Goal: Task Accomplishment & Management: Manage account settings

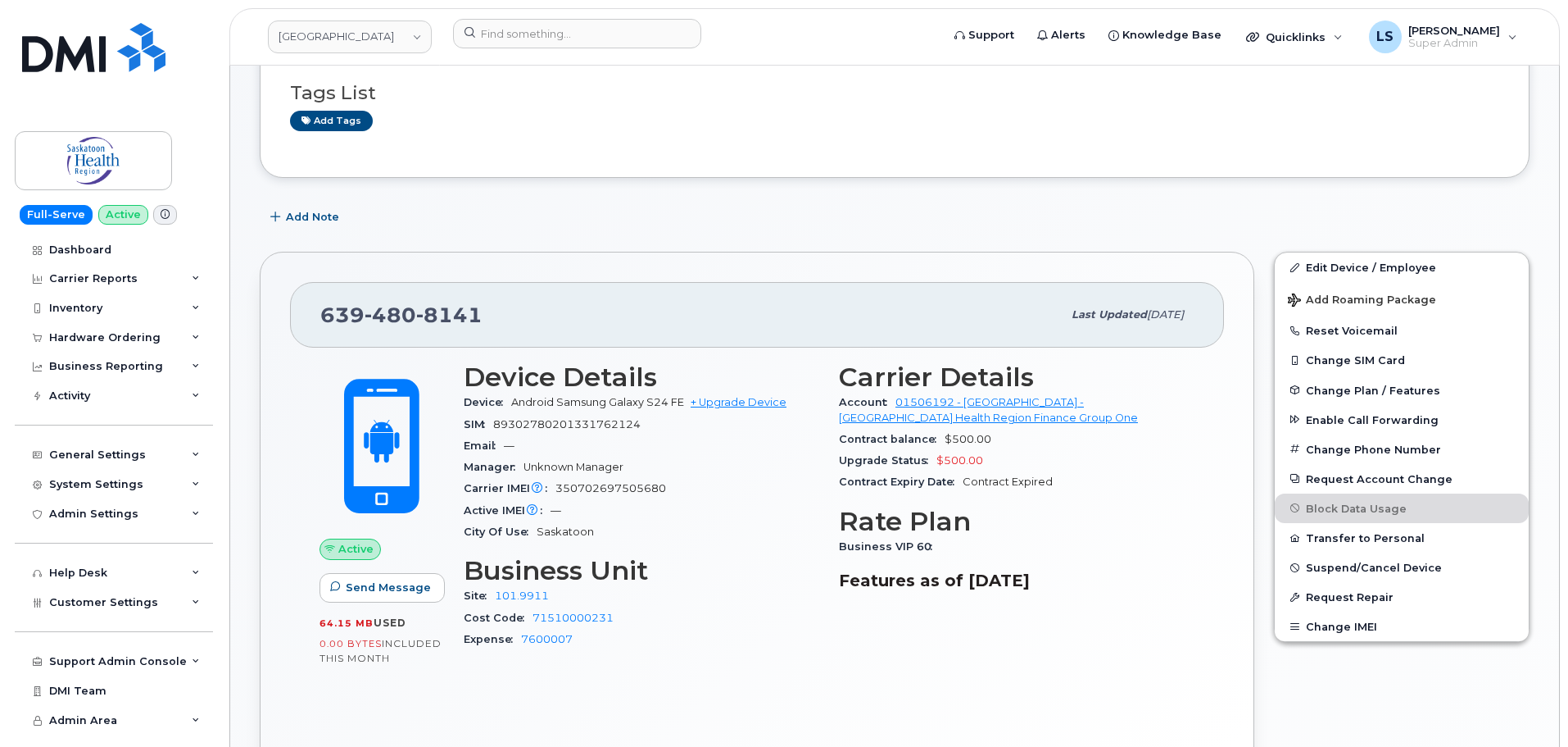
scroll to position [164, 0]
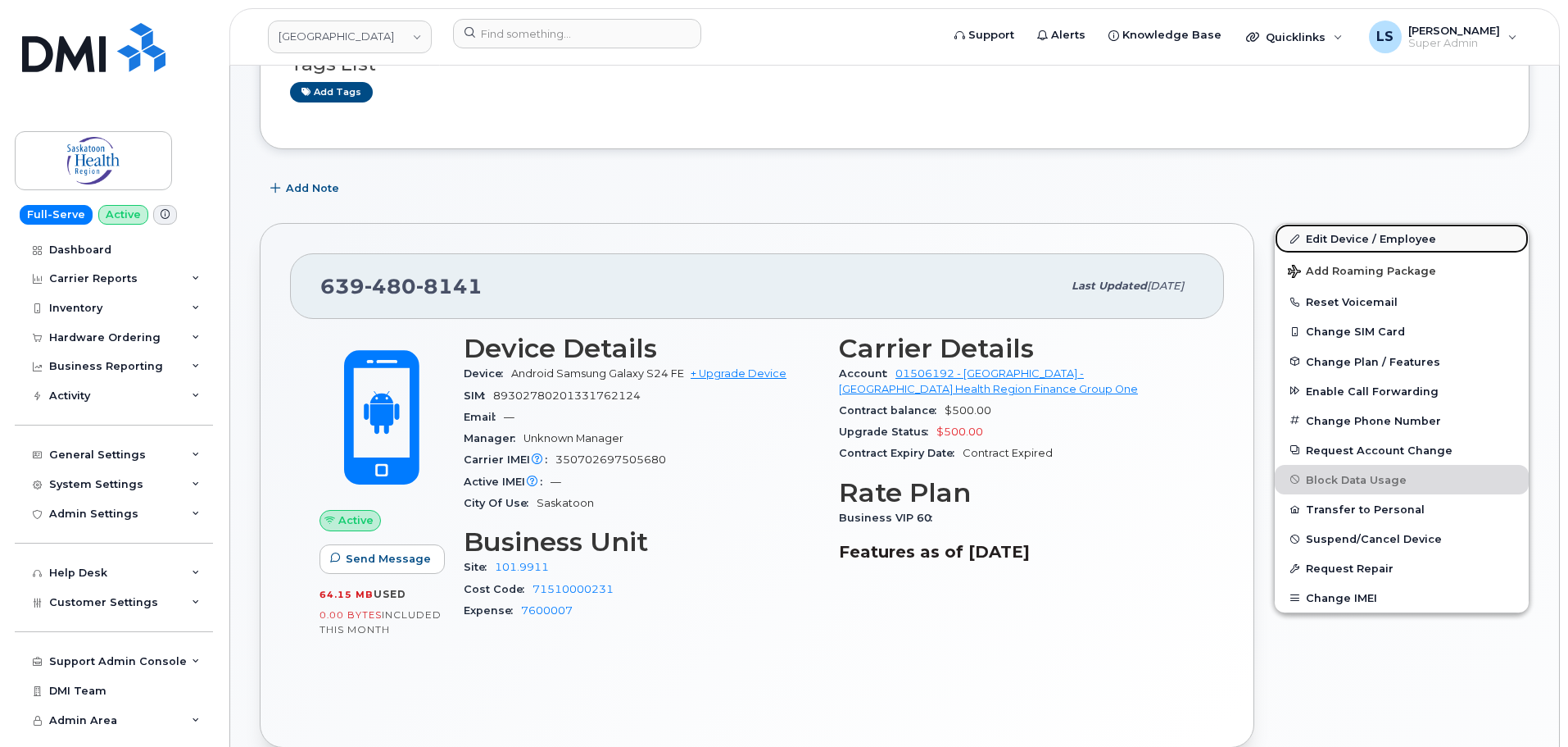
click at [1324, 233] on link "Edit Device / Employee" at bounding box center [1402, 239] width 254 height 29
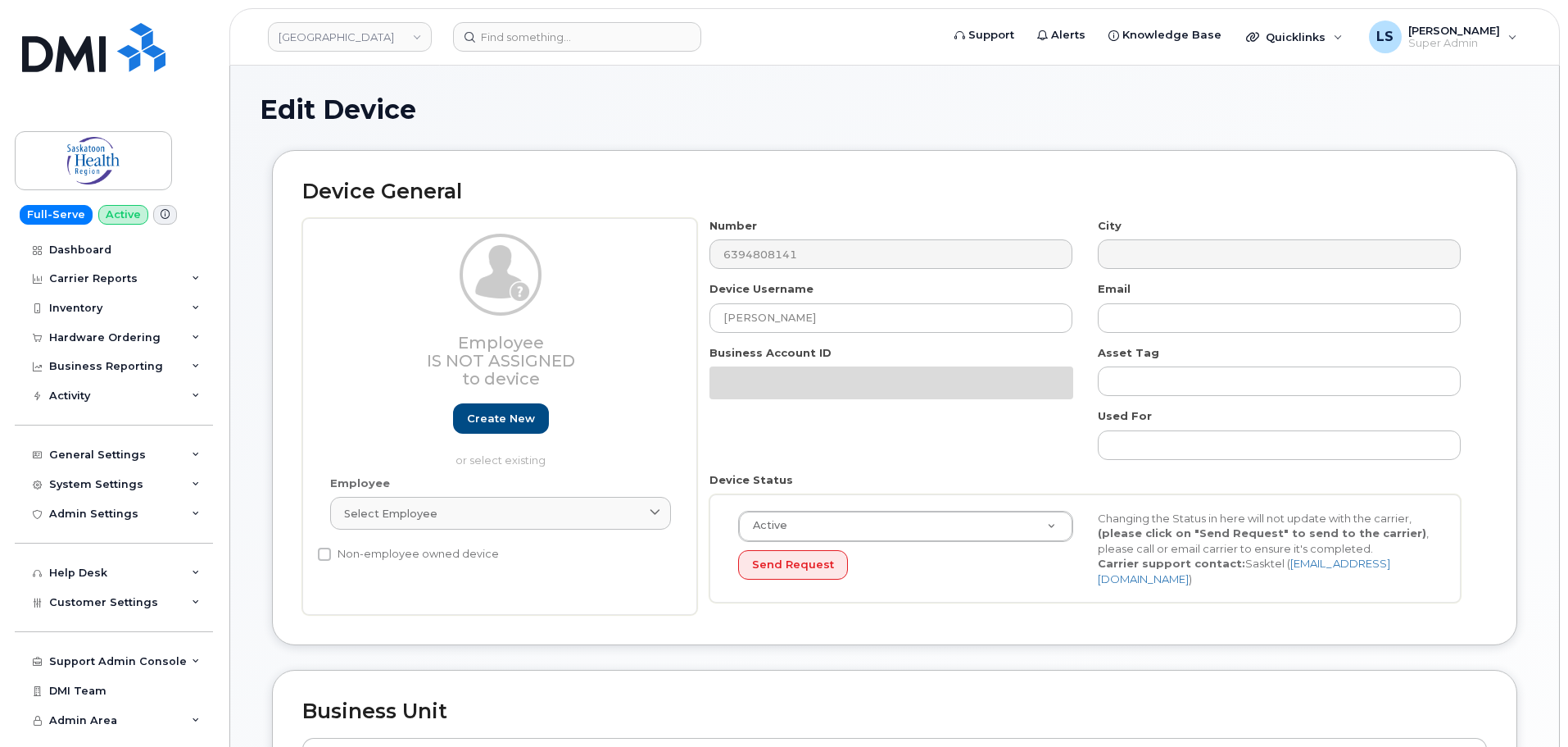
select select "18172"
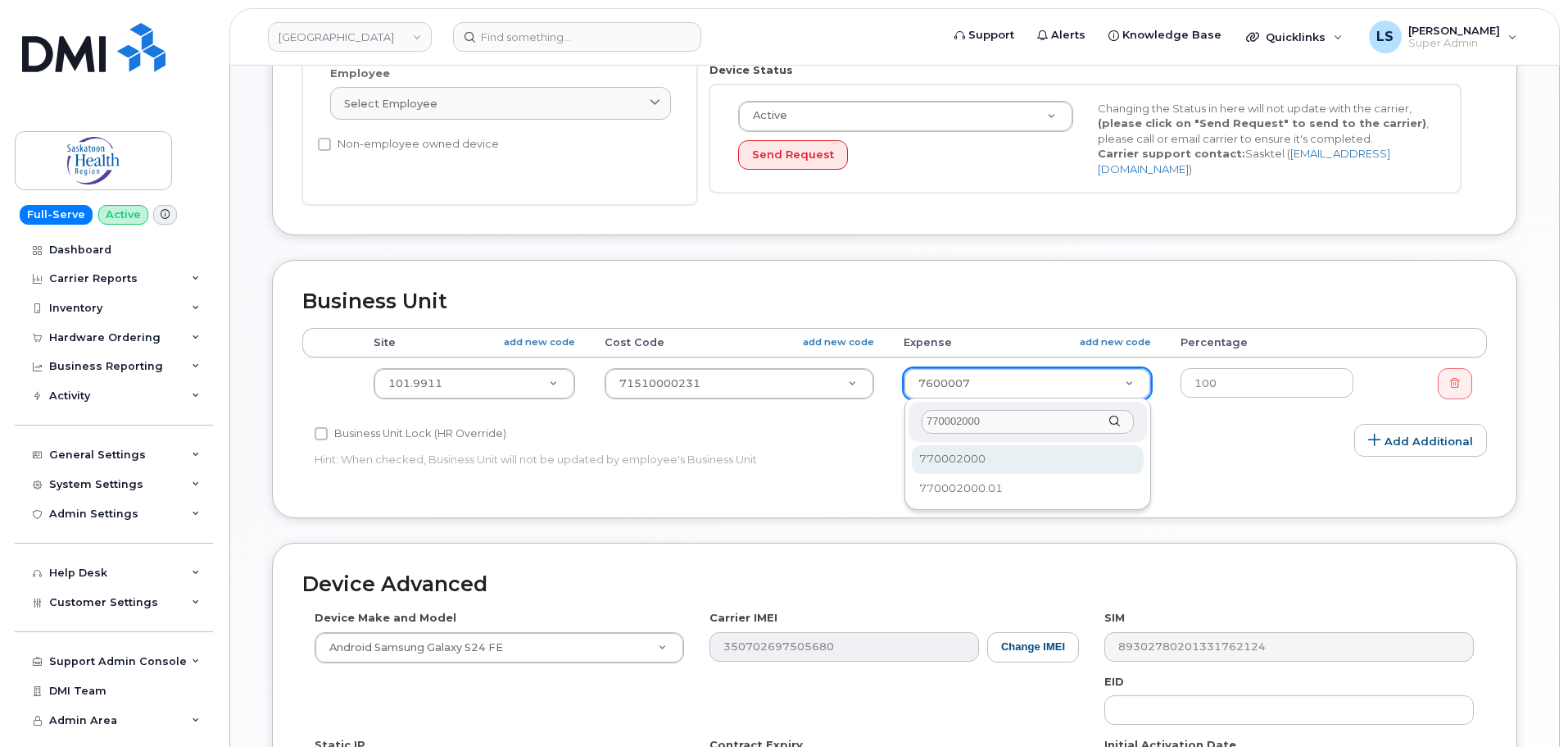
type input "770002000"
select select "2207559"
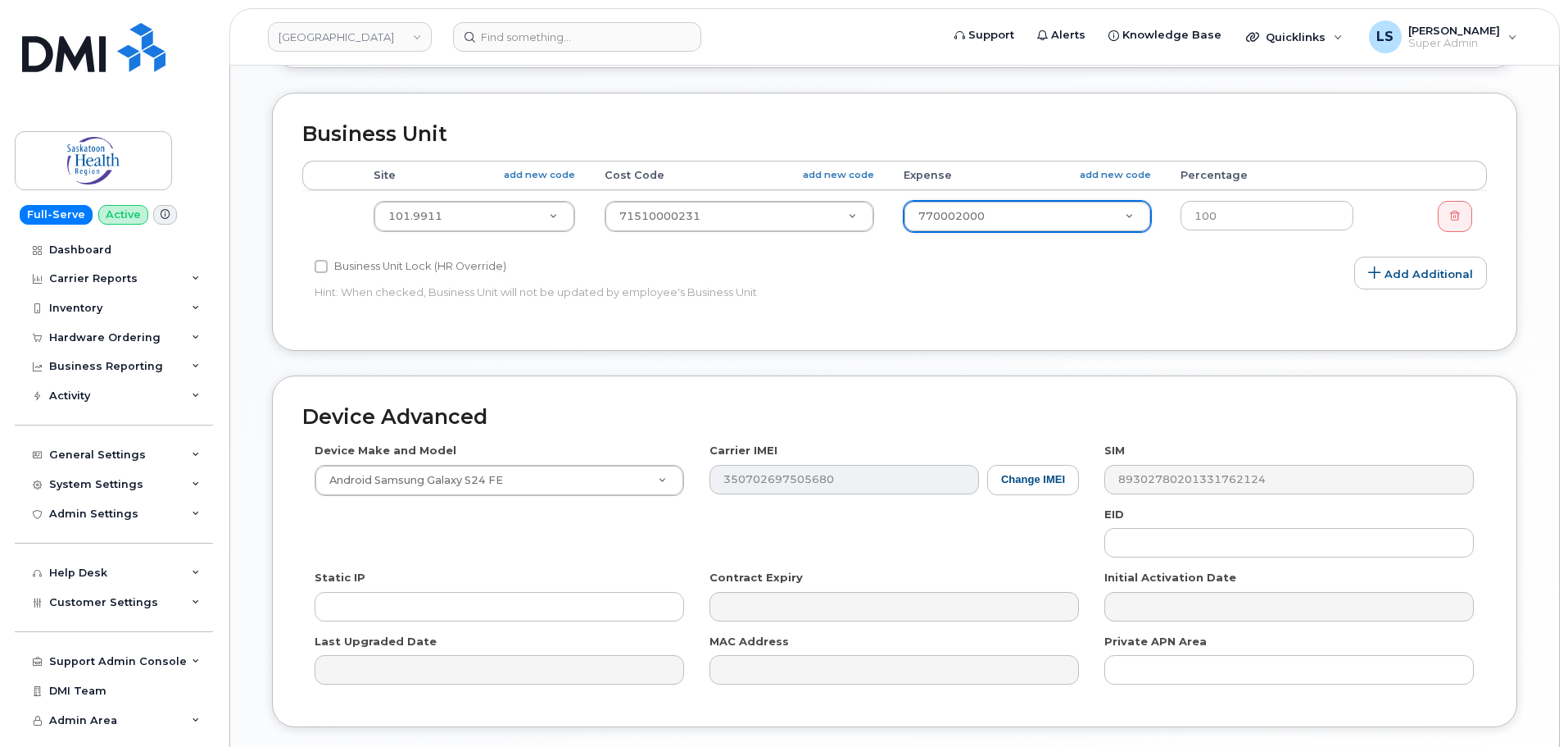
scroll to position [694, 0]
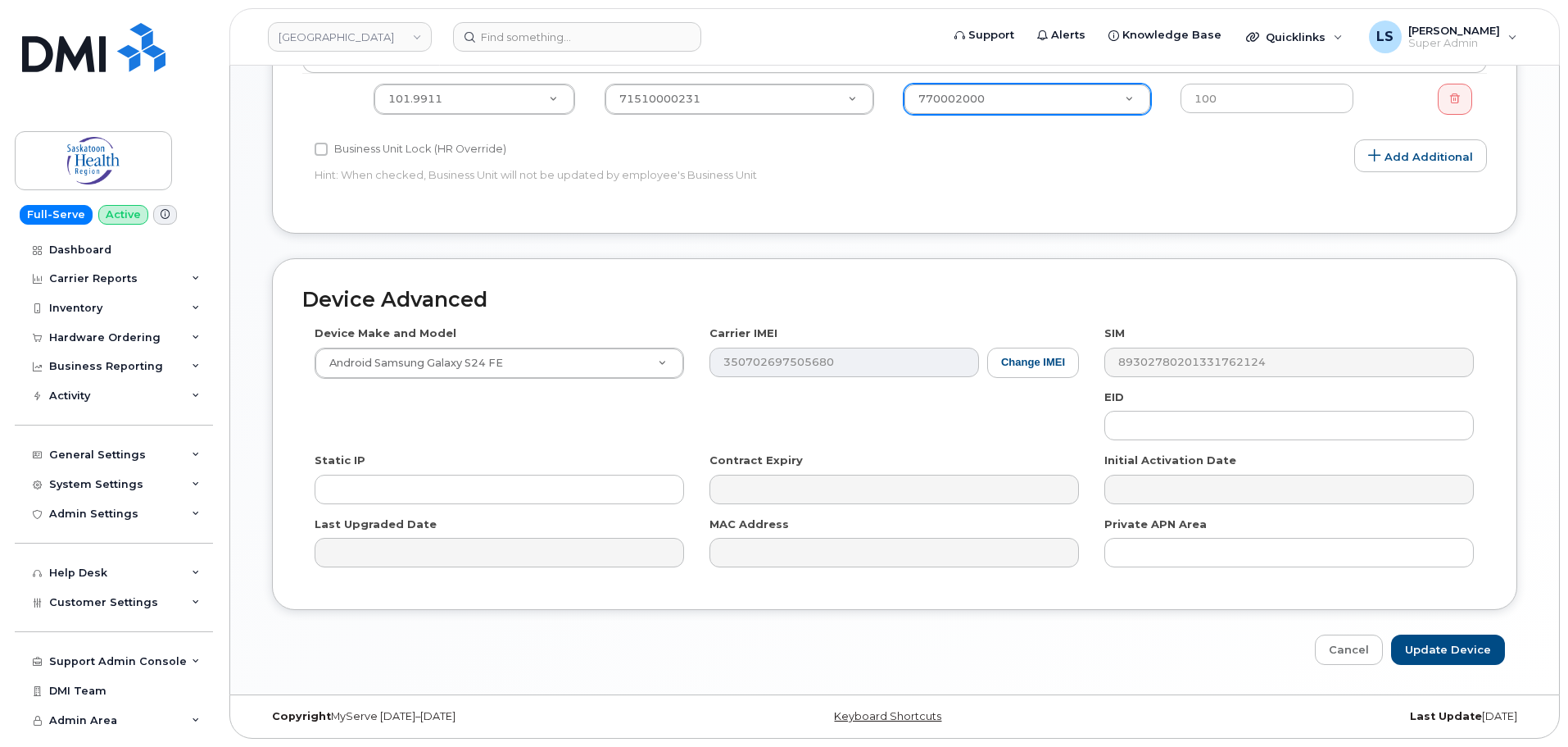
click at [1431, 632] on div "Device Advanced Device Make and Model Android Samsung Galaxy S24 FE HUB Netgear…" at bounding box center [895, 462] width 1270 height 408
click at [1430, 639] on input "Update Device" at bounding box center [1448, 649] width 114 height 30
type input "Saving..."
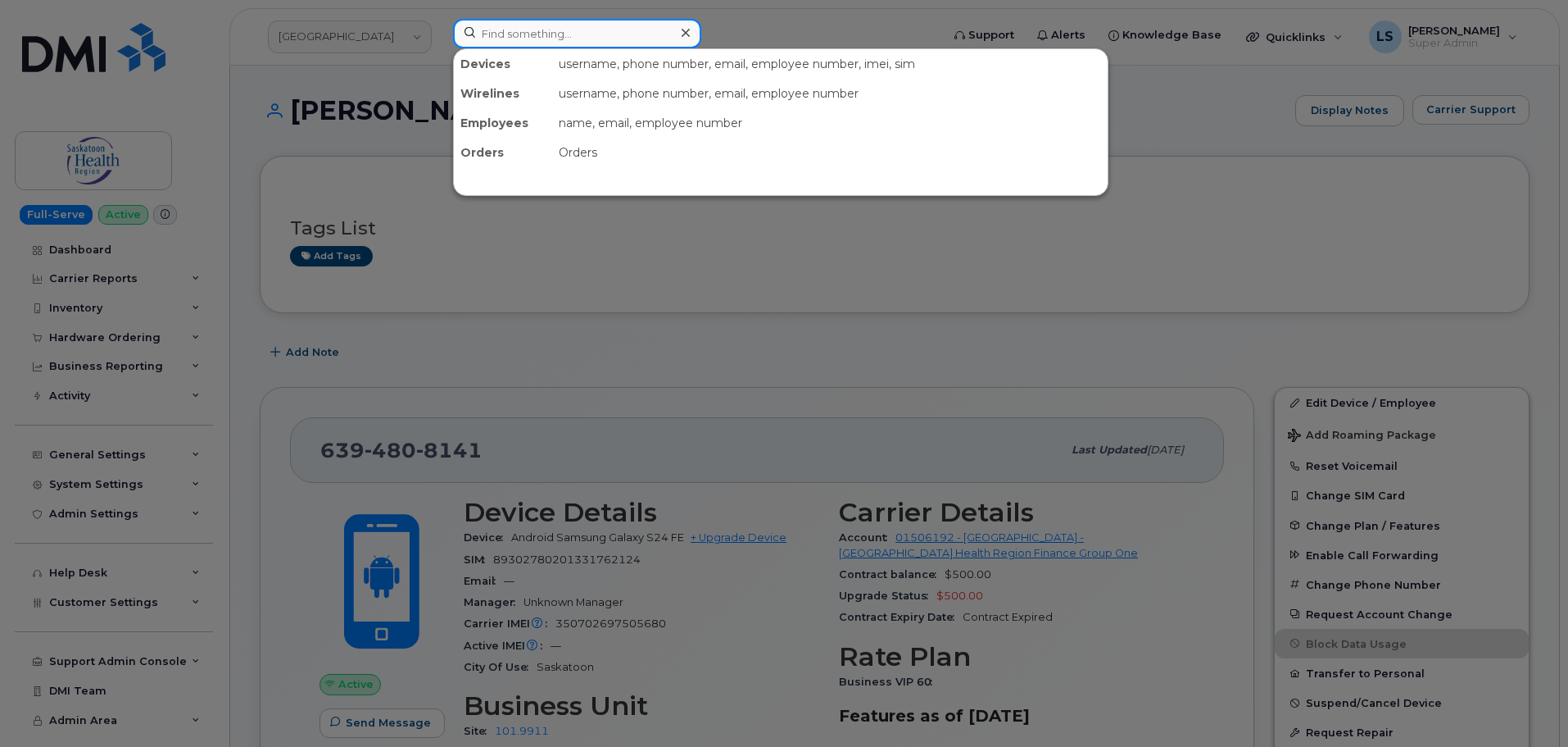
click at [569, 48] on input at bounding box center [577, 34] width 249 height 29
paste input "202-735-7264"
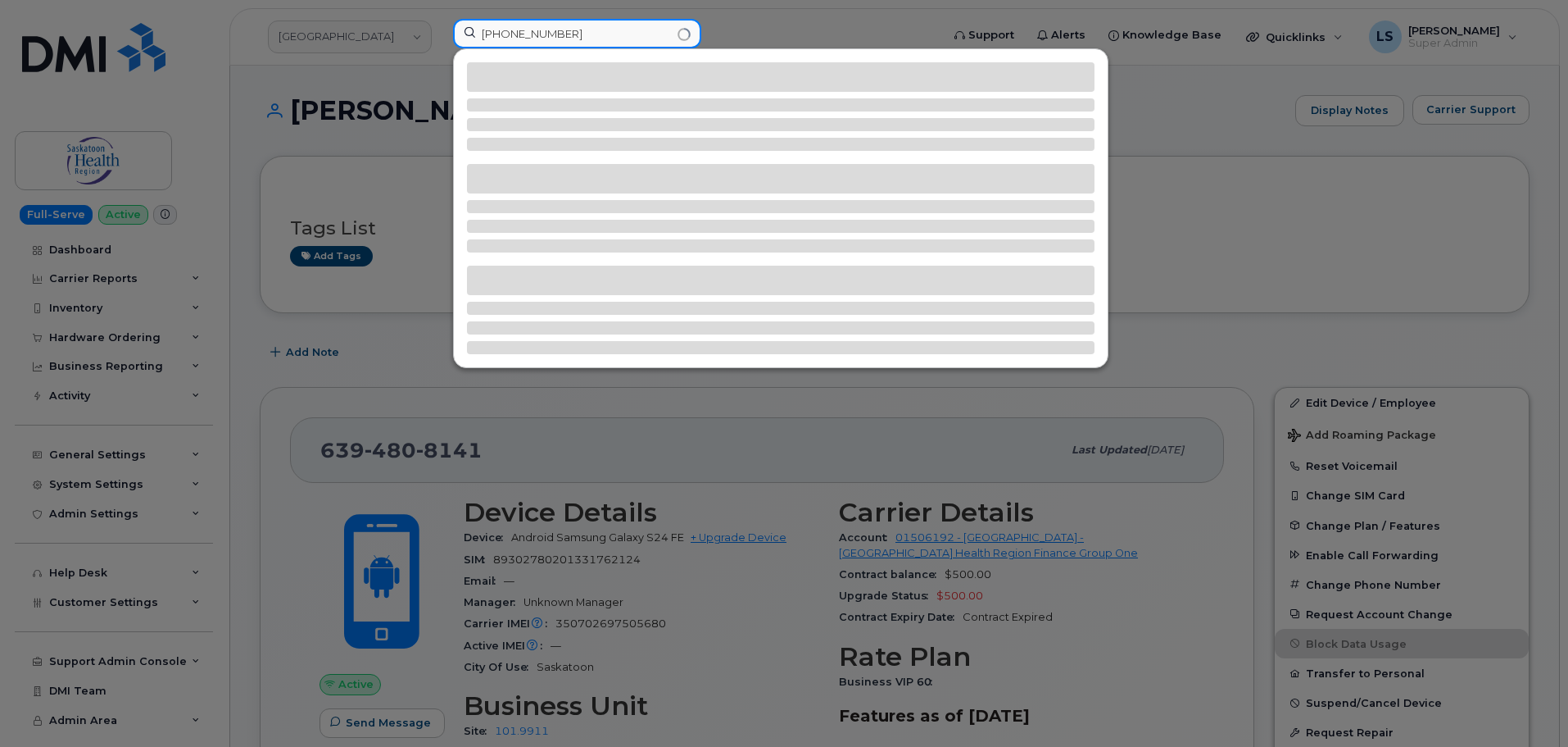
type input "202-735-7264"
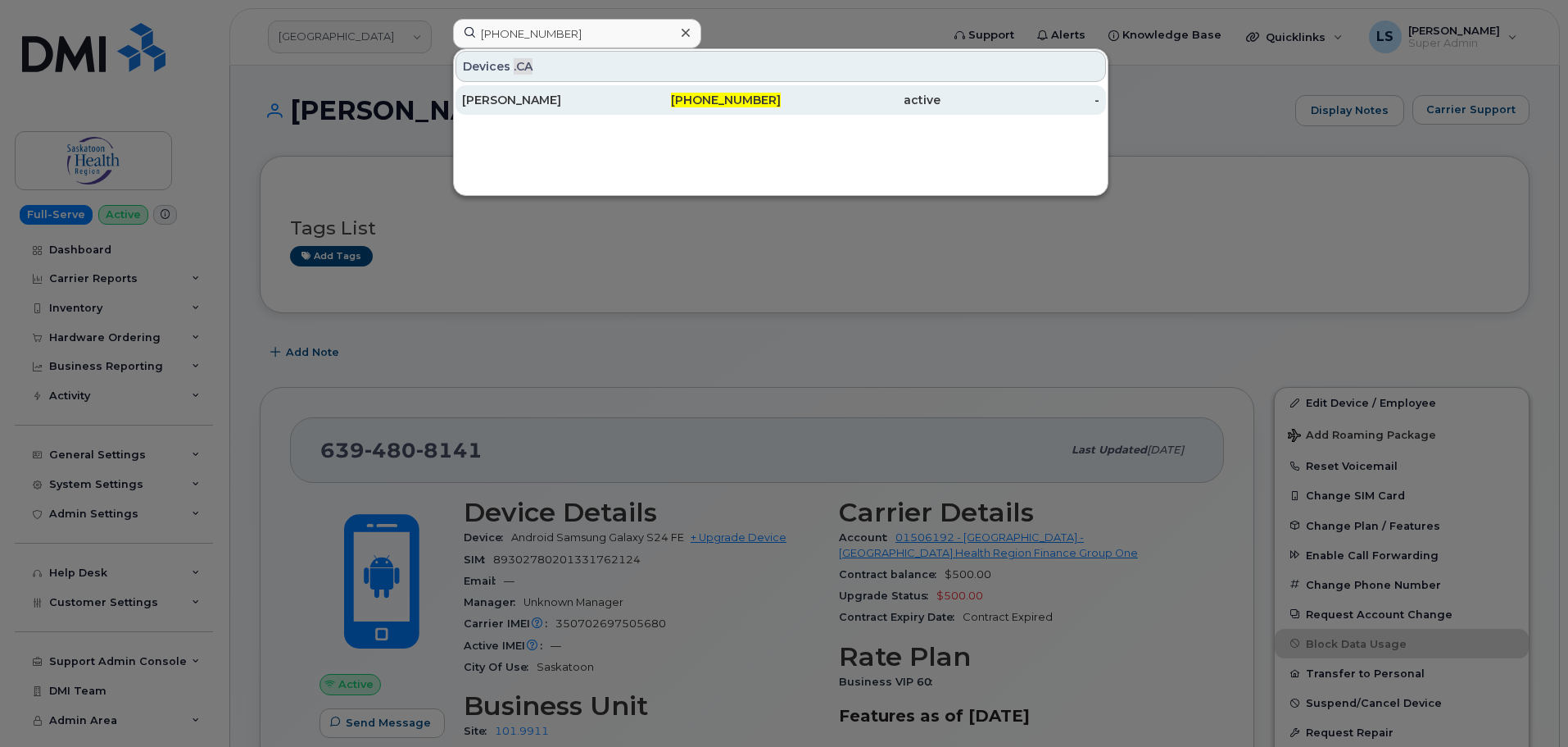
click at [520, 102] on div "DANIELLE HAVEY" at bounding box center [542, 100] width 160 height 16
